Goal: Transaction & Acquisition: Purchase product/service

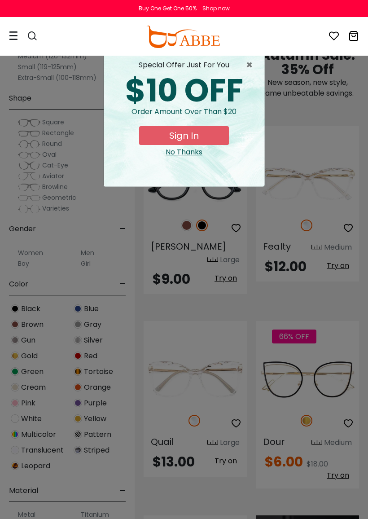
scroll to position [790, 0]
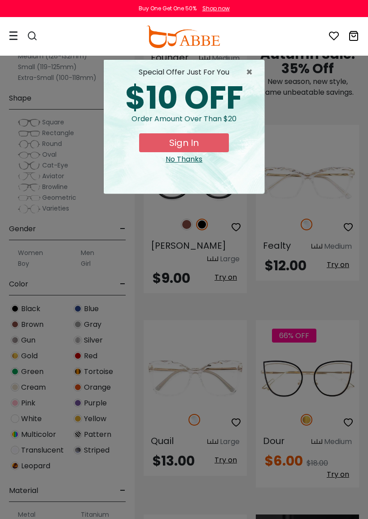
click at [246, 72] on span "×" at bounding box center [251, 72] width 11 height 11
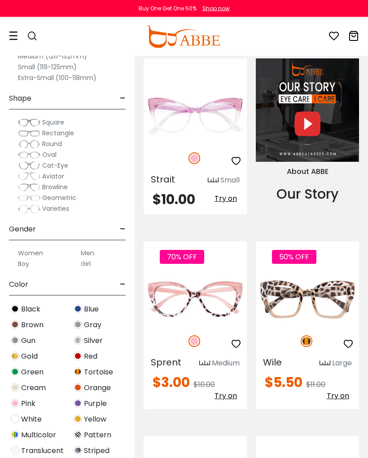
scroll to position [1190, 0]
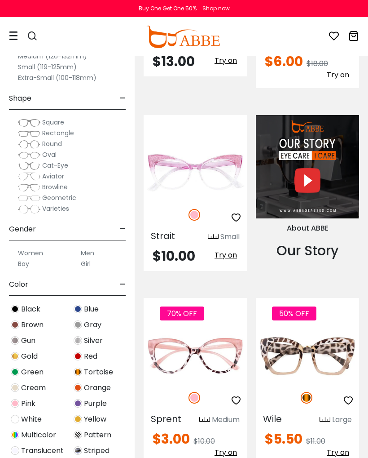
click at [14, 35] on icon at bounding box center [13, 35] width 9 height 9
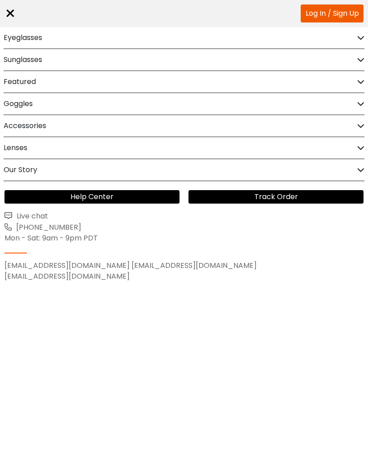
click at [365, 169] on div "Our Story Live chat Customer Service Department Complaints Suggestions Call:+1-…" at bounding box center [184, 170] width 368 height 22
click at [361, 173] on icon at bounding box center [361, 170] width 7 height 7
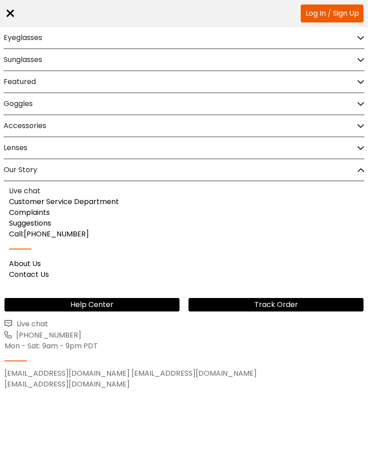
click at [359, 147] on icon at bounding box center [361, 148] width 7 height 7
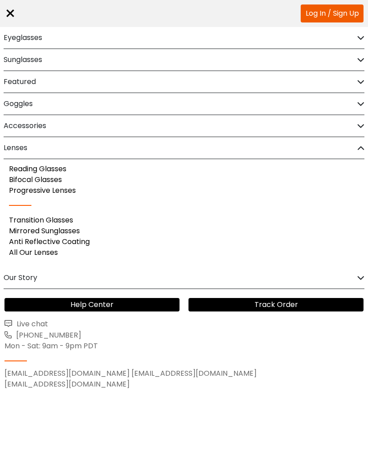
click at [363, 124] on icon at bounding box center [361, 126] width 7 height 7
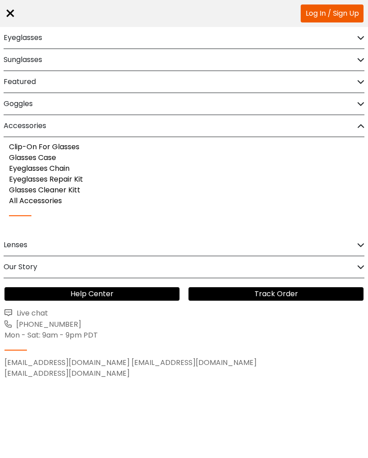
click at [359, 103] on icon at bounding box center [361, 104] width 7 height 7
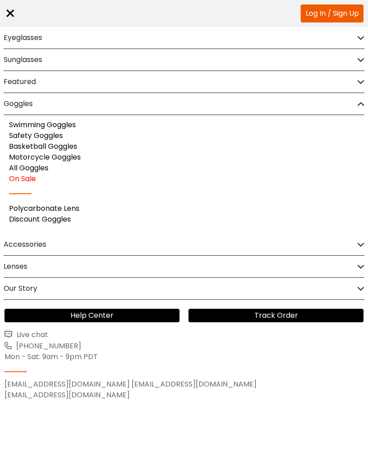
click at [363, 81] on icon at bounding box center [361, 82] width 7 height 7
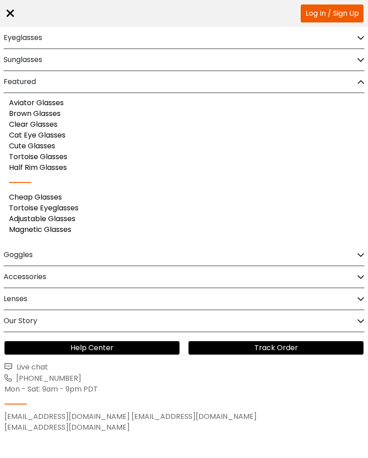
click at [362, 59] on icon at bounding box center [361, 60] width 7 height 7
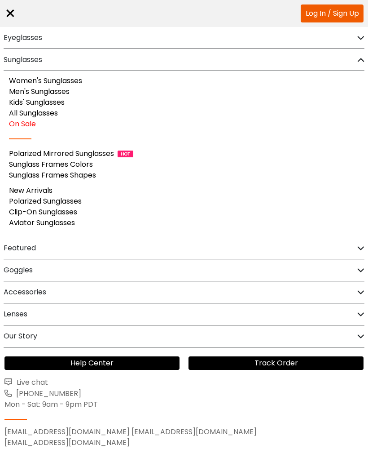
click at [364, 42] on div "Eyeglasses" at bounding box center [184, 38] width 361 height 22
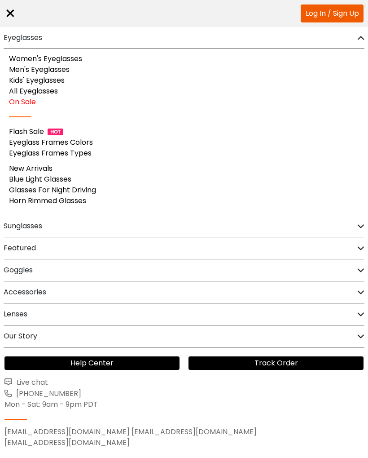
click at [35, 132] on link "Flash Sale" at bounding box center [26, 131] width 35 height 10
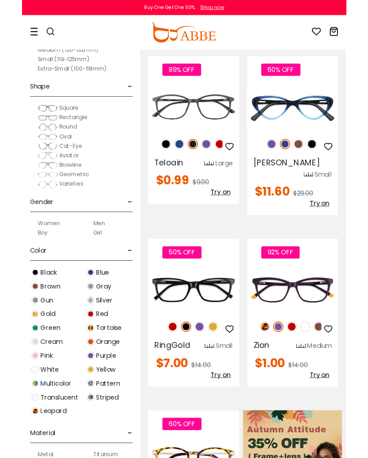
scroll to position [240, 0]
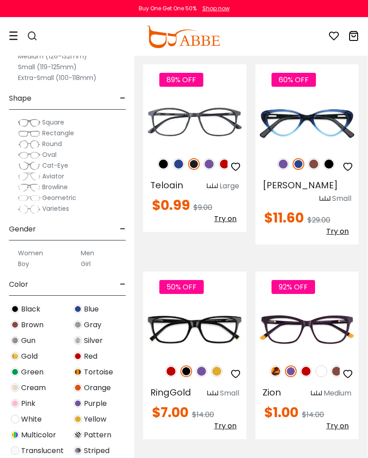
click at [284, 165] on img at bounding box center [284, 164] width 12 height 12
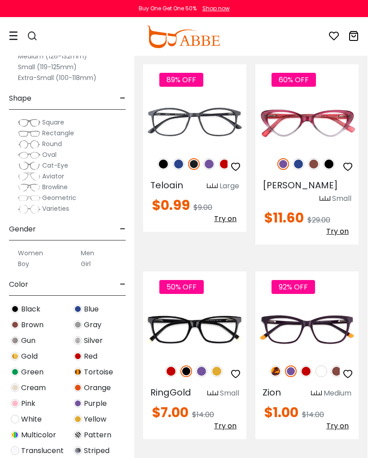
click at [315, 164] on img at bounding box center [314, 164] width 12 height 12
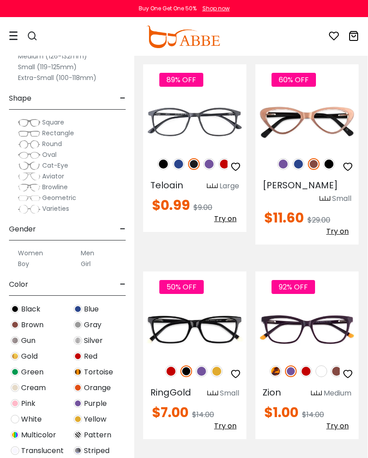
click at [330, 162] on img at bounding box center [330, 164] width 12 height 12
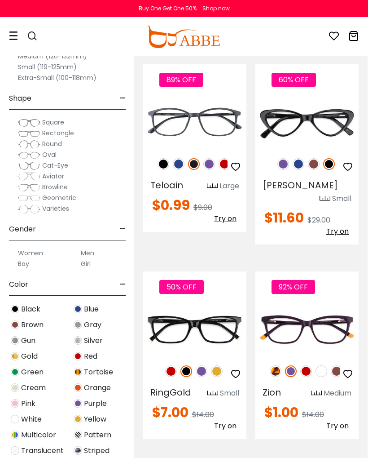
click at [284, 165] on img at bounding box center [284, 164] width 12 height 12
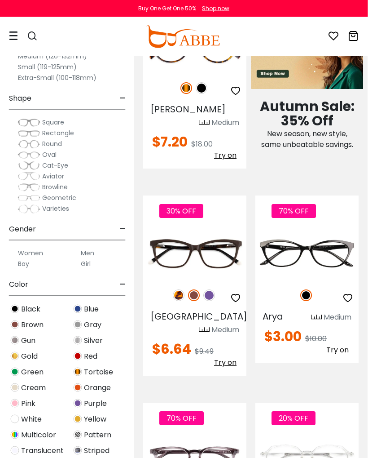
scroll to position [0, 0]
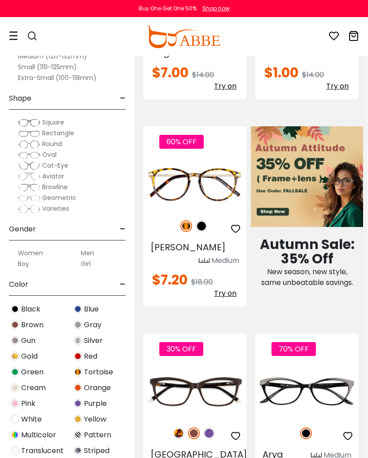
click at [282, 199] on img at bounding box center [307, 176] width 112 height 100
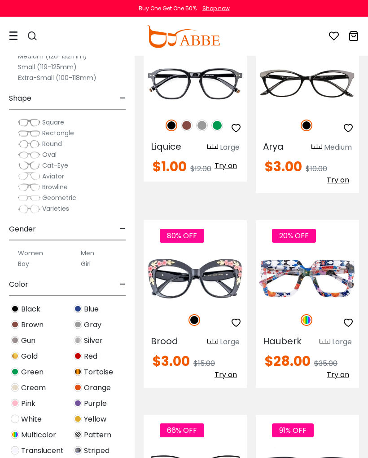
scroll to position [2327, 0]
